Goal: Task Accomplishment & Management: Manage account settings

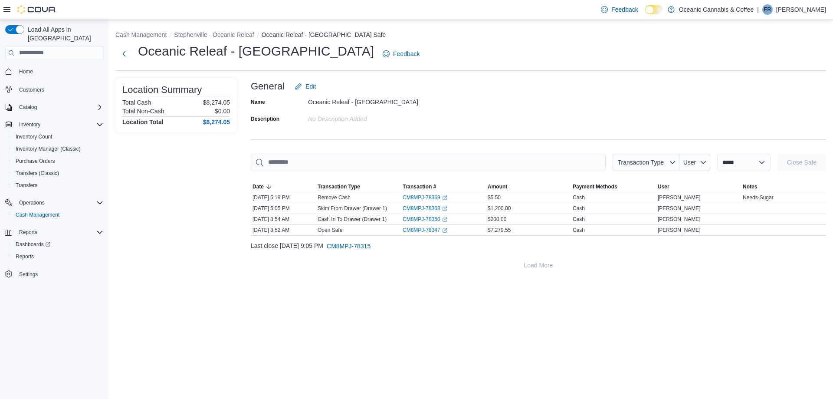
click at [789, 8] on p "[PERSON_NAME]" at bounding box center [801, 9] width 50 height 10
click at [776, 81] on span "Sign Out" at bounding box center [769, 84] width 23 height 9
